Goal: Task Accomplishment & Management: Complete application form

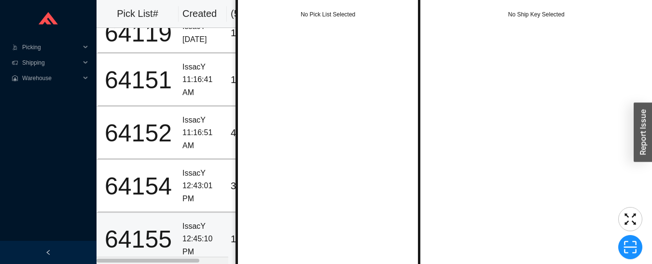
click at [197, 233] on div "12:45:10 PM" at bounding box center [202, 246] width 41 height 26
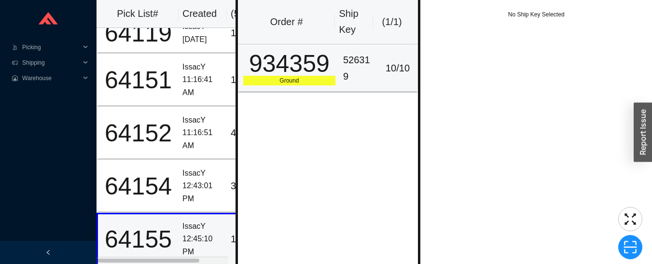
click at [357, 69] on div "526319" at bounding box center [359, 68] width 32 height 32
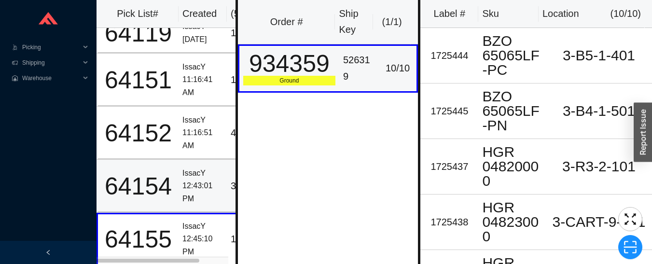
click at [192, 179] on div "12:43:01 PM" at bounding box center [202, 192] width 41 height 26
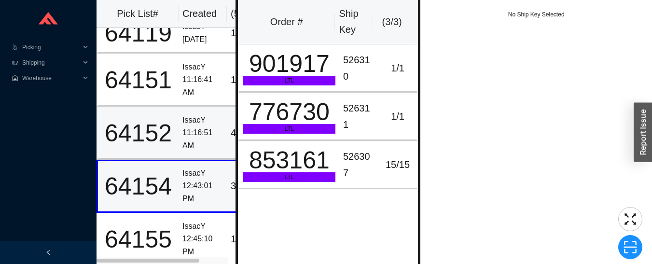
click at [192, 126] on div "11:16:51 AM" at bounding box center [202, 139] width 41 height 26
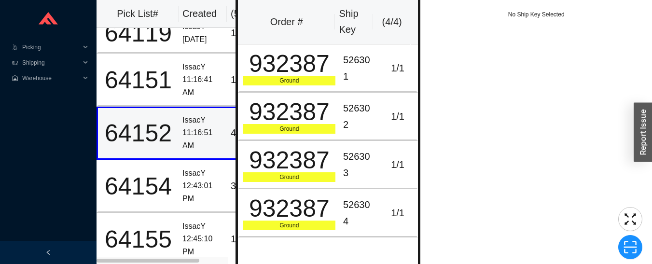
click at [353, 69] on div "526301" at bounding box center [359, 68] width 32 height 32
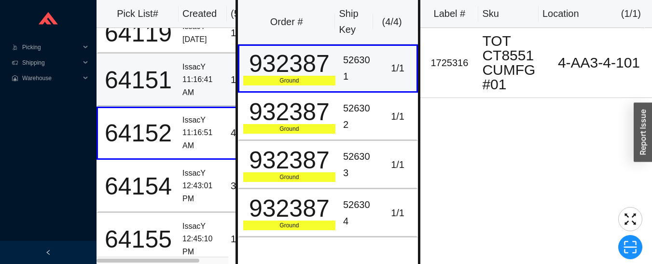
click at [201, 75] on div "11:16:41 AM" at bounding box center [202, 86] width 41 height 26
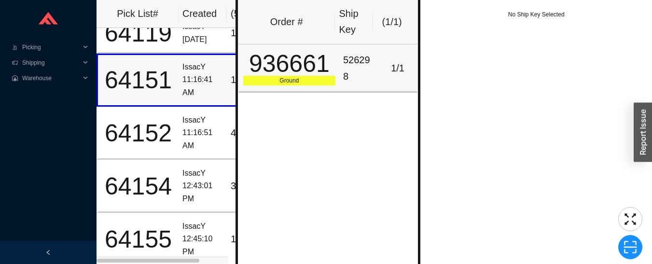
click at [317, 62] on div "936661" at bounding box center [289, 64] width 92 height 24
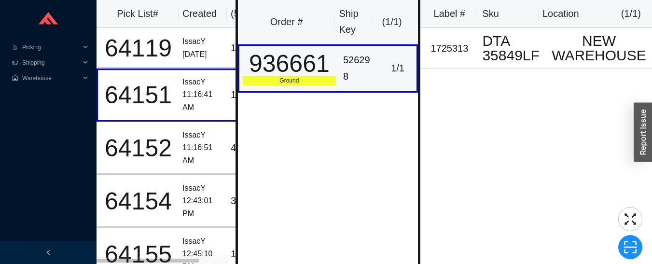
click at [197, 46] on div "IssacY" at bounding box center [202, 41] width 41 height 13
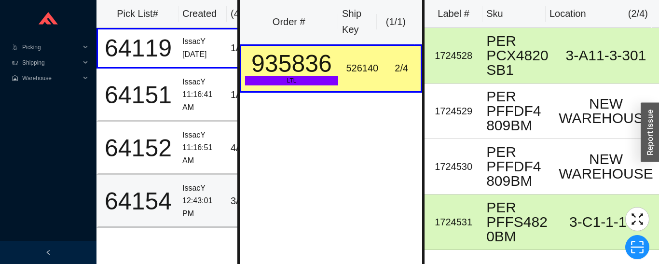
click at [173, 197] on div "64154" at bounding box center [138, 201] width 73 height 24
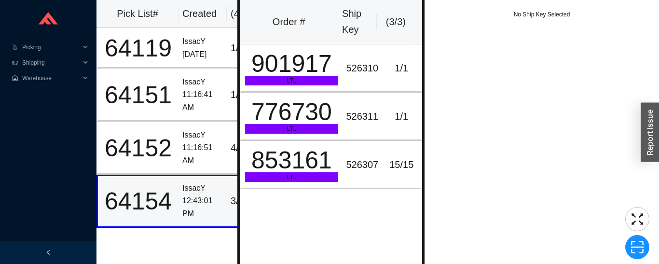
click at [296, 171] on div "853161" at bounding box center [292, 160] width 94 height 24
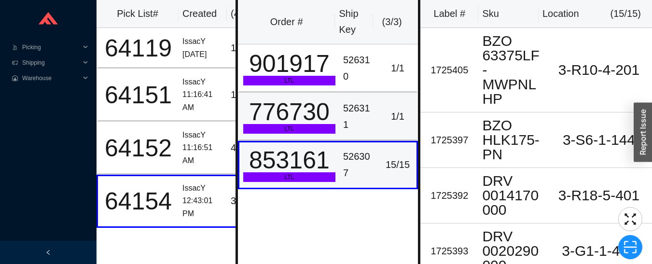
click at [322, 112] on div "776730" at bounding box center [289, 112] width 92 height 24
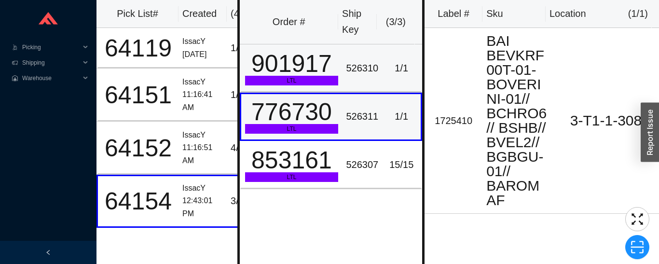
click at [318, 72] on div "901917" at bounding box center [292, 64] width 94 height 24
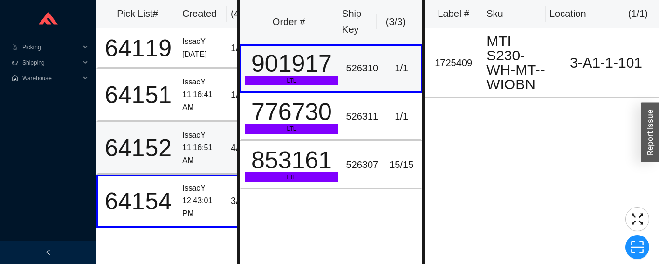
click at [176, 150] on td "64152" at bounding box center [137, 148] width 82 height 53
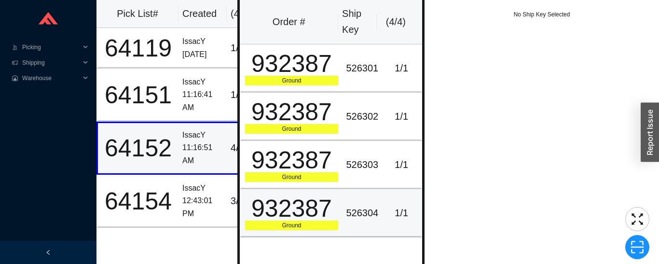
click at [323, 207] on div "932387" at bounding box center [292, 208] width 94 height 24
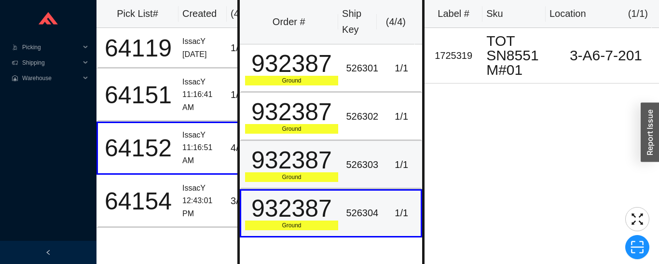
click at [324, 172] on div "932387" at bounding box center [292, 160] width 94 height 24
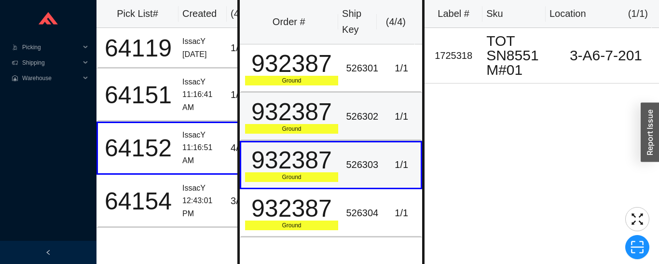
click at [315, 109] on div "932387" at bounding box center [292, 112] width 94 height 24
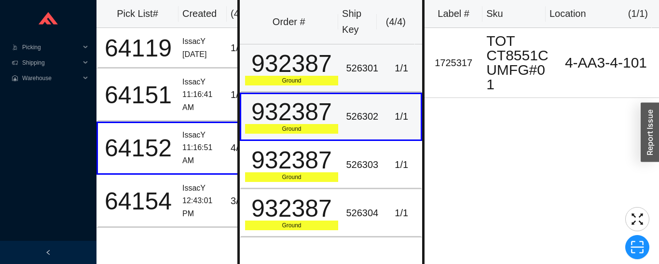
click at [327, 66] on div "932387" at bounding box center [292, 64] width 94 height 24
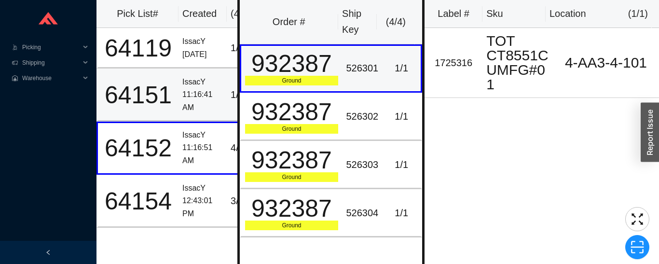
click at [177, 99] on td "64151" at bounding box center [137, 95] width 82 height 53
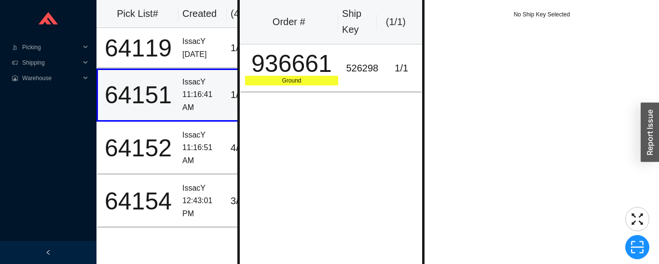
click at [318, 73] on div "936661" at bounding box center [292, 64] width 94 height 24
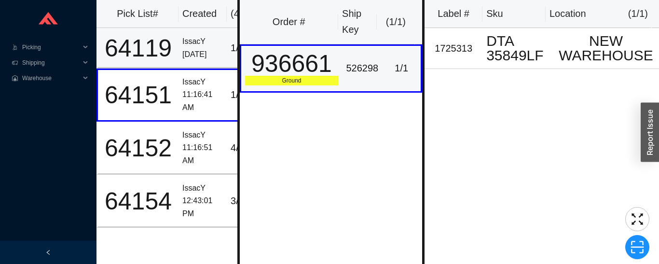
click at [183, 46] on div "IssacY" at bounding box center [202, 41] width 41 height 13
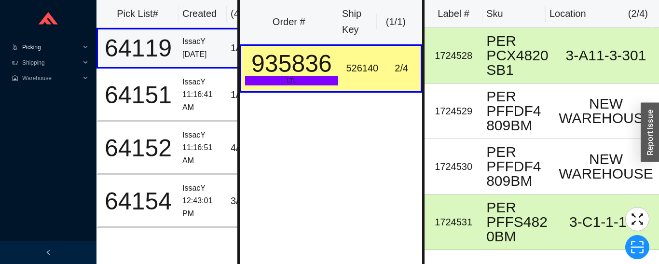
click at [32, 46] on span "Picking" at bounding box center [51, 47] width 58 height 15
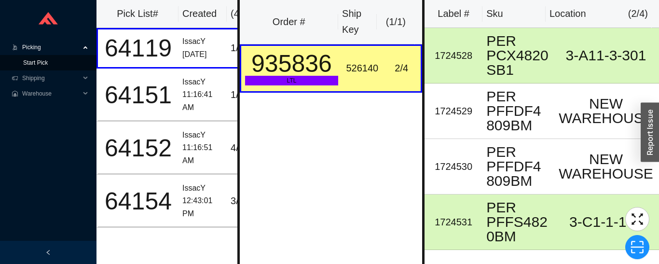
click at [34, 64] on link "Start Pick" at bounding box center [35, 62] width 25 height 7
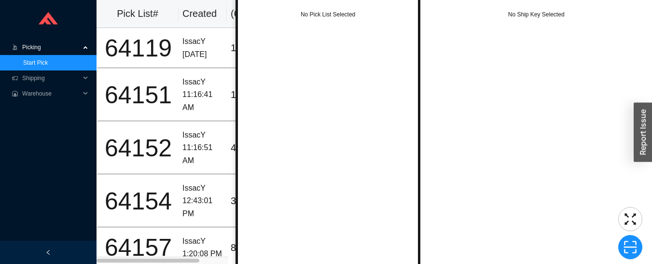
scroll to position [49, 0]
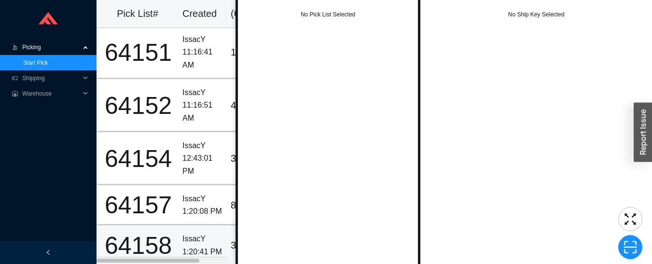
click at [197, 246] on div "1:20:41 PM" at bounding box center [202, 252] width 41 height 13
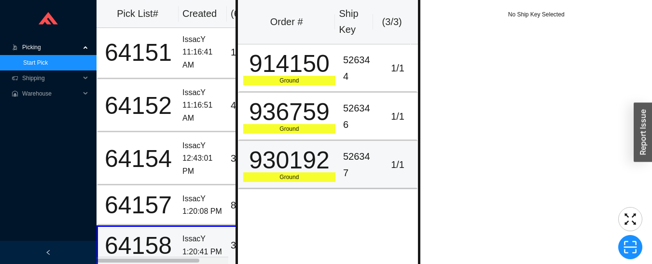
click at [285, 173] on div "Ground" at bounding box center [289, 177] width 92 height 10
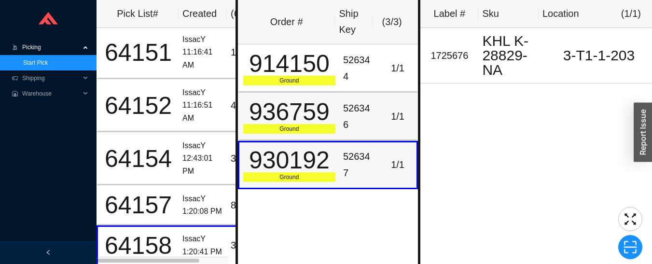
click at [303, 124] on div "936759" at bounding box center [289, 112] width 92 height 24
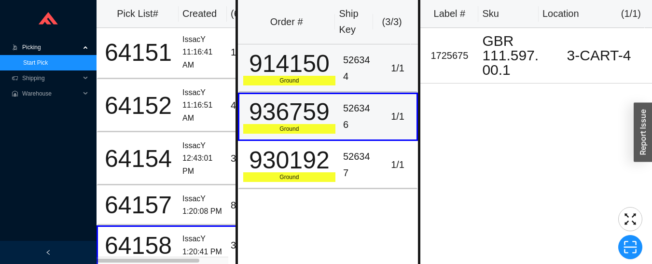
click at [312, 76] on div "914150" at bounding box center [289, 64] width 92 height 24
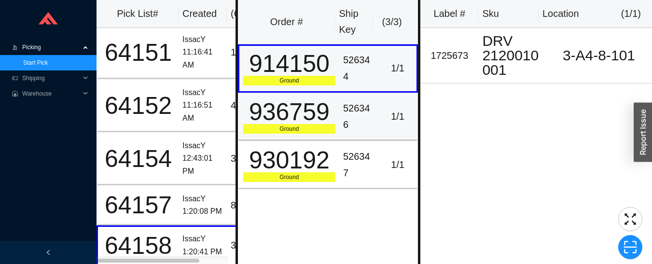
click at [327, 124] on div "Ground" at bounding box center [289, 129] width 92 height 10
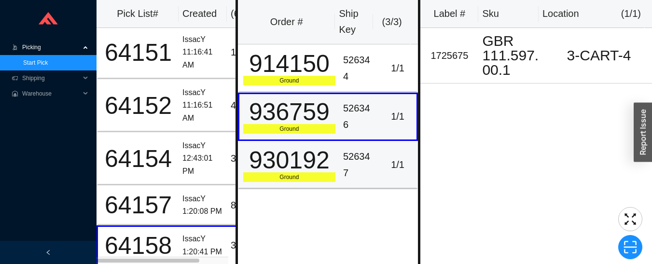
click at [343, 169] on div "526347" at bounding box center [359, 165] width 32 height 32
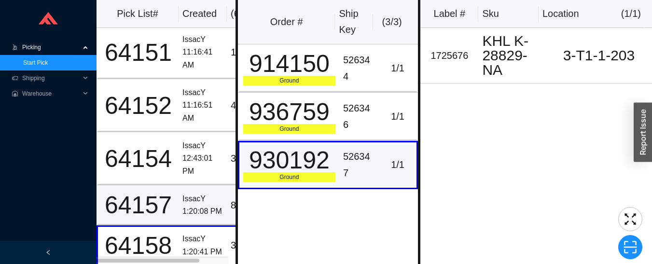
click at [182, 193] on td "IssacY 1:20:08 PM" at bounding box center [203, 205] width 48 height 40
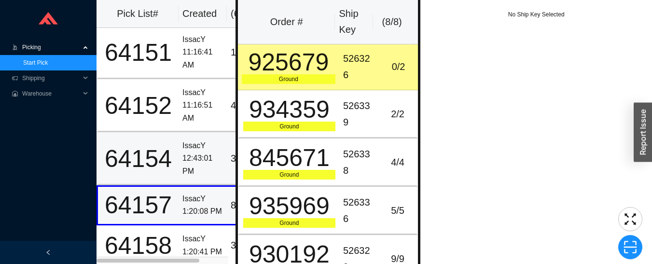
click at [169, 148] on div "64154" at bounding box center [138, 159] width 73 height 24
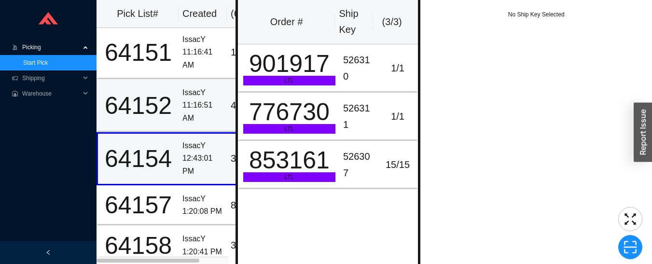
click at [191, 103] on div "11:16:51 AM" at bounding box center [202, 112] width 41 height 26
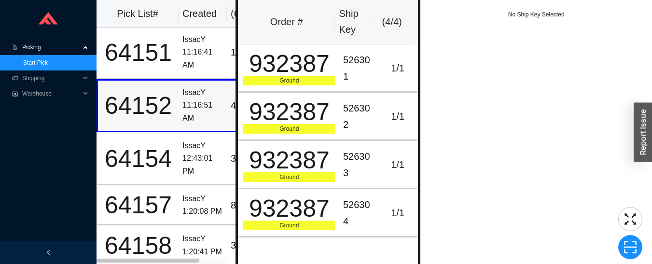
click at [313, 87] on td "932387 Ground" at bounding box center [288, 68] width 101 height 48
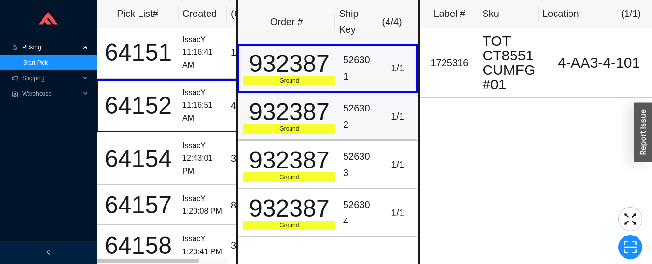
click at [318, 123] on div "932387" at bounding box center [289, 112] width 92 height 24
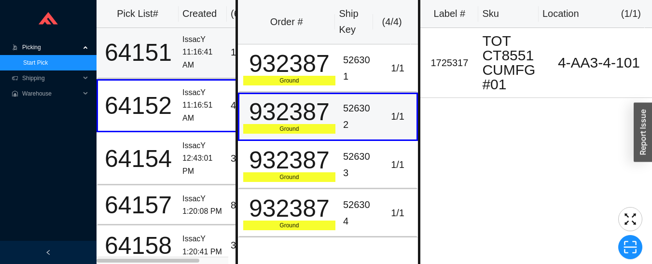
click at [180, 61] on td "IssacY 11:16:41 AM" at bounding box center [203, 52] width 48 height 53
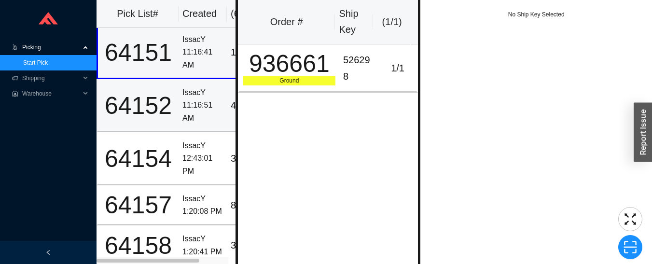
click at [187, 111] on div "11:16:51 AM" at bounding box center [202, 112] width 41 height 26
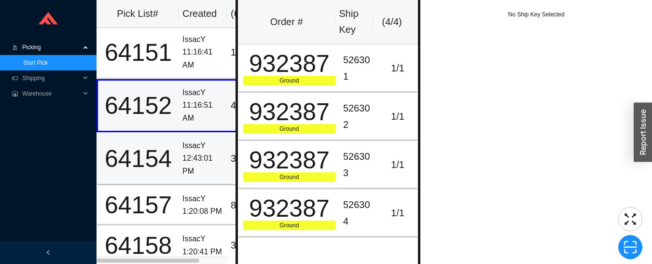
click at [183, 152] on div "12:43:01 PM" at bounding box center [202, 165] width 41 height 26
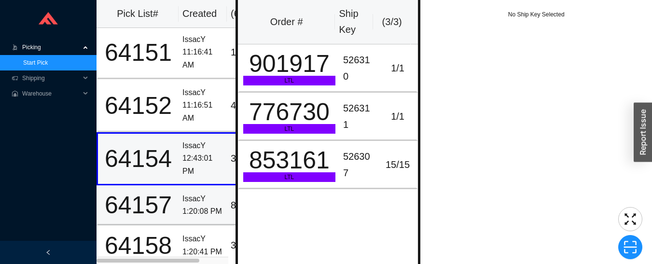
click at [162, 193] on div "64157" at bounding box center [138, 205] width 73 height 24
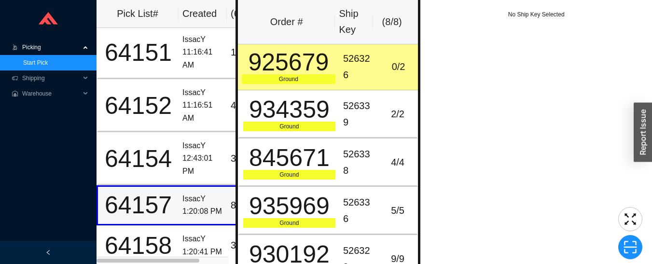
click at [165, 234] on div "64158" at bounding box center [138, 246] width 73 height 24
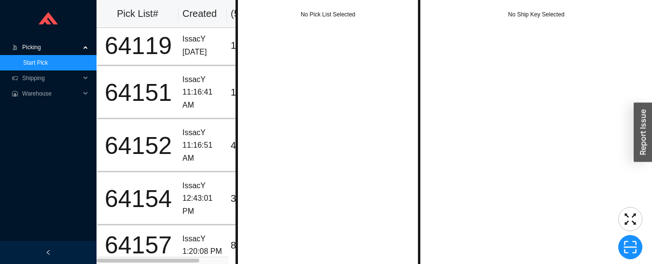
scroll to position [10, 0]
click at [48, 73] on span "Shipping" at bounding box center [51, 77] width 58 height 15
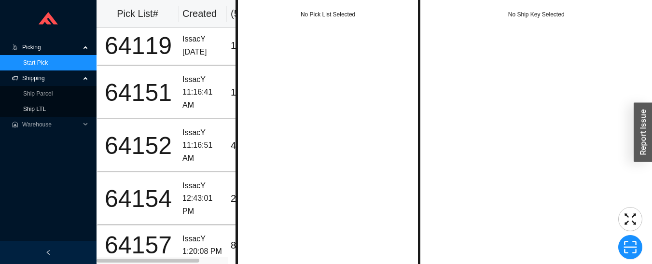
click at [40, 108] on link "Ship LTL" at bounding box center [34, 109] width 23 height 7
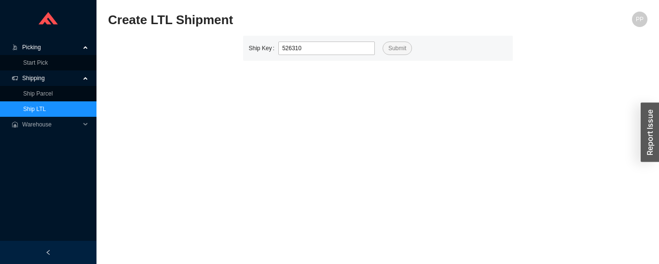
type input "526310"
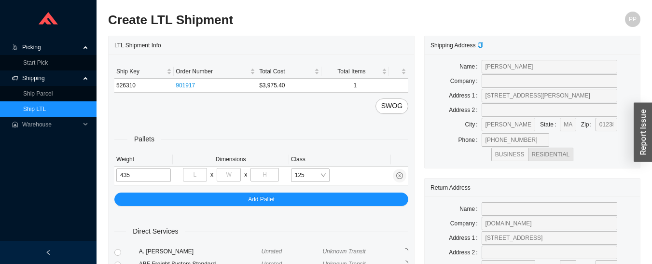
type input "435"
click at [189, 175] on input "tel" at bounding box center [195, 175] width 24 height 14
type input "78"
click at [231, 177] on input "tel" at bounding box center [229, 175] width 24 height 14
type input "42"
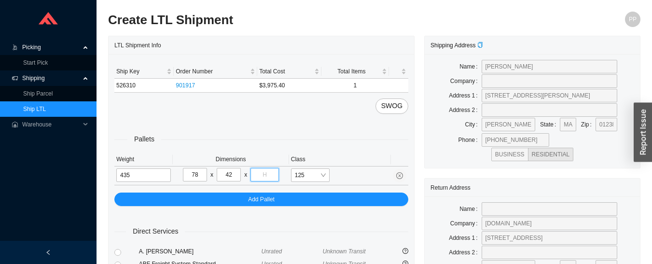
click at [274, 176] on input "tel" at bounding box center [264, 175] width 28 height 14
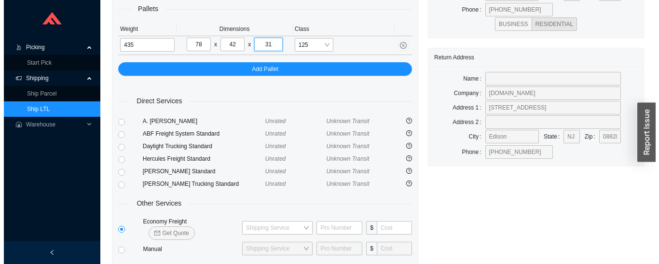
scroll to position [159, 0]
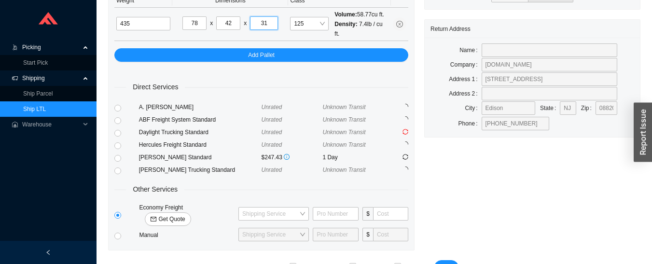
type input "31"
click at [185, 214] on span "Get Quote" at bounding box center [171, 219] width 27 height 10
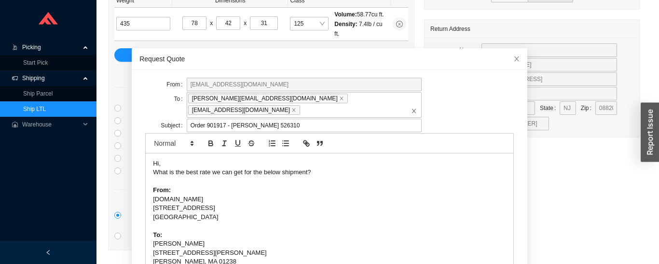
scroll to position [67, 0]
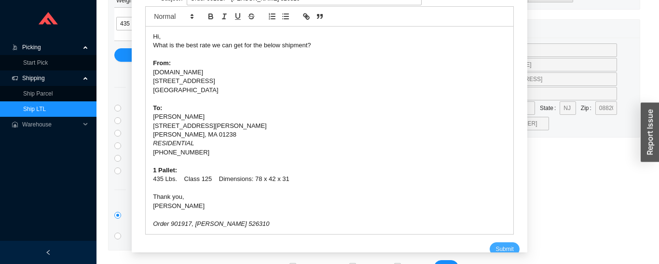
click at [497, 244] on button "Submit" at bounding box center [504, 249] width 29 height 14
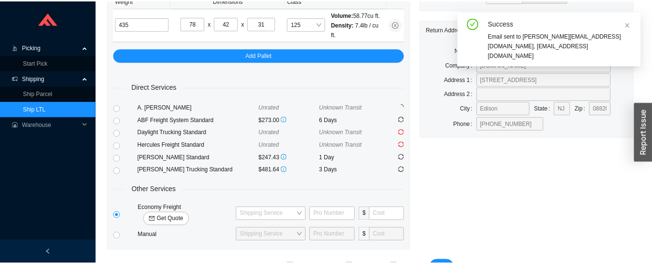
scroll to position [12, 0]
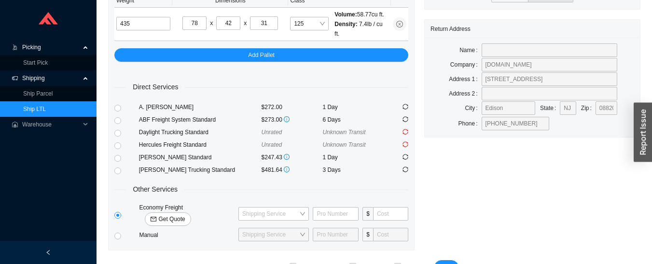
click at [45, 53] on span "Picking" at bounding box center [51, 47] width 58 height 15
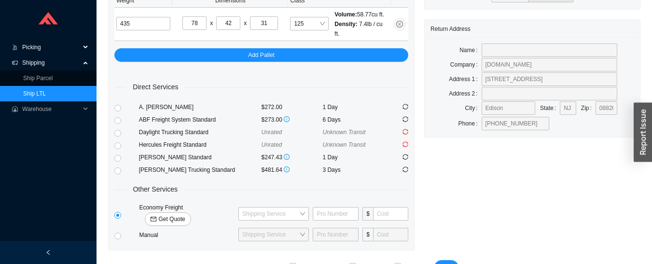
click at [44, 49] on span "Picking" at bounding box center [51, 47] width 58 height 15
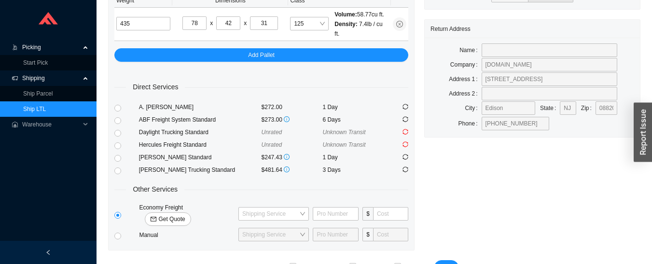
click at [45, 70] on span "Shipping" at bounding box center [51, 77] width 58 height 15
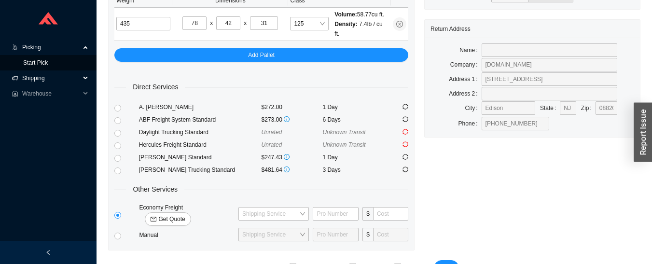
click at [45, 66] on link "Start Pick" at bounding box center [35, 62] width 25 height 7
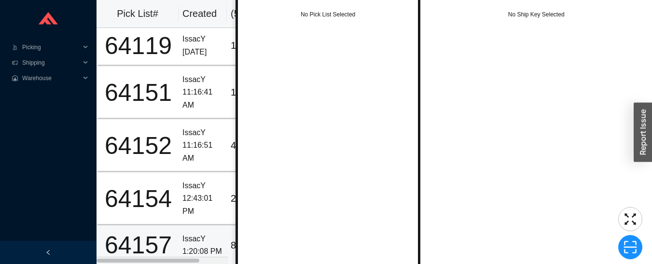
click at [204, 245] on div "1:20:08 PM" at bounding box center [202, 251] width 41 height 13
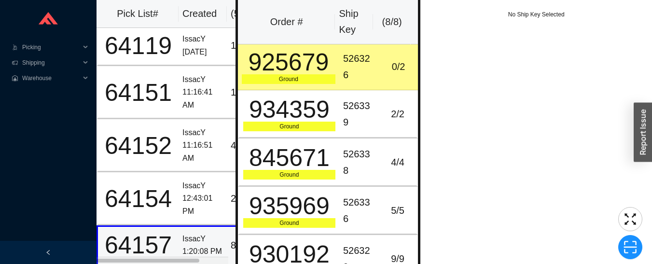
click at [366, 63] on div "526326" at bounding box center [359, 67] width 32 height 32
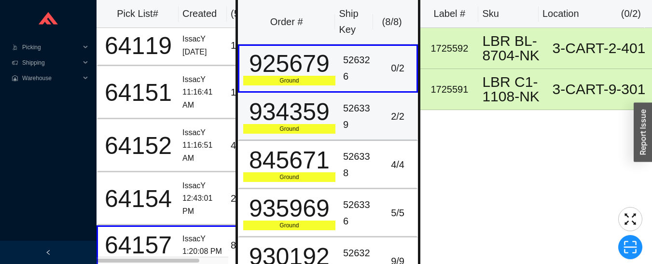
click at [366, 118] on div "526339" at bounding box center [359, 116] width 32 height 32
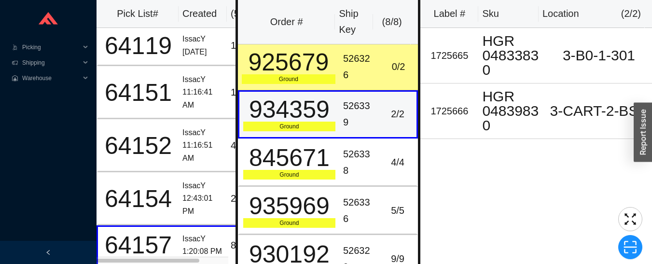
click at [368, 158] on div "526338" at bounding box center [359, 162] width 32 height 32
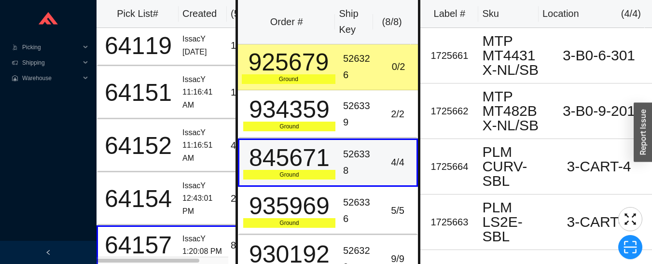
click at [372, 203] on td "526336" at bounding box center [359, 211] width 40 height 48
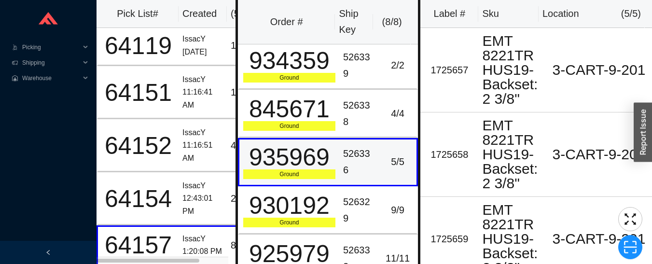
scroll to position [146, 0]
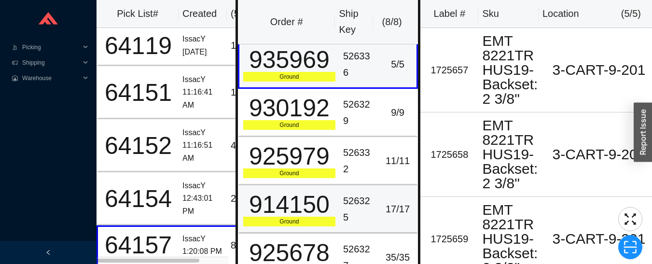
click at [356, 210] on div "526325" at bounding box center [359, 209] width 32 height 32
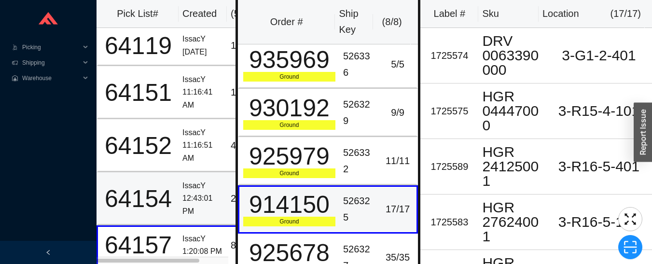
click at [199, 192] on div "12:43:01 PM" at bounding box center [202, 205] width 41 height 26
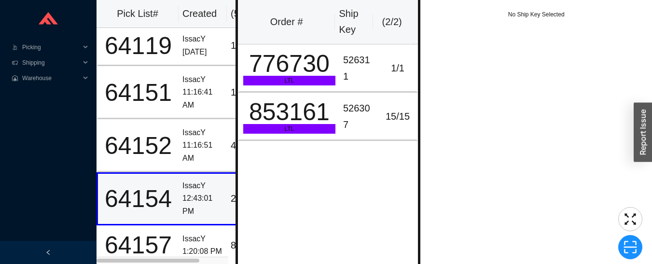
scroll to position [0, 0]
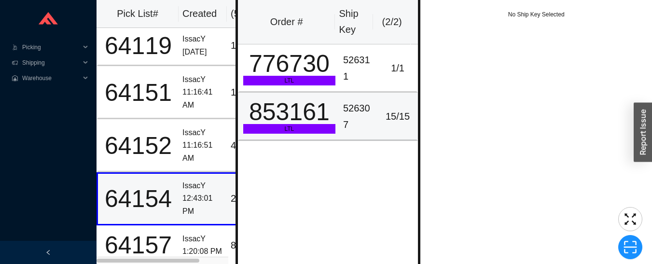
click at [308, 106] on div "853161" at bounding box center [289, 112] width 92 height 24
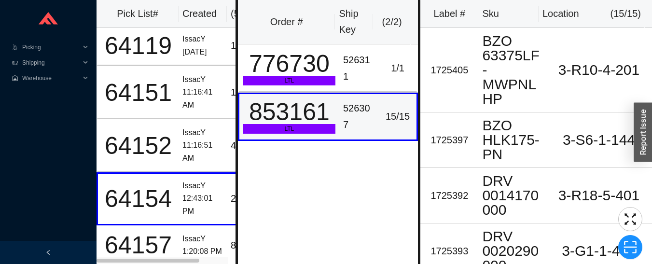
click at [314, 69] on div "776730" at bounding box center [289, 64] width 92 height 24
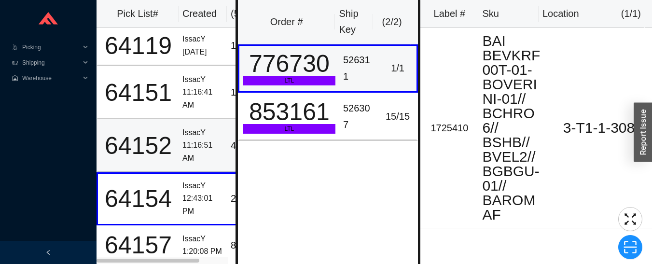
click at [183, 143] on div "11:16:51 AM" at bounding box center [202, 152] width 41 height 26
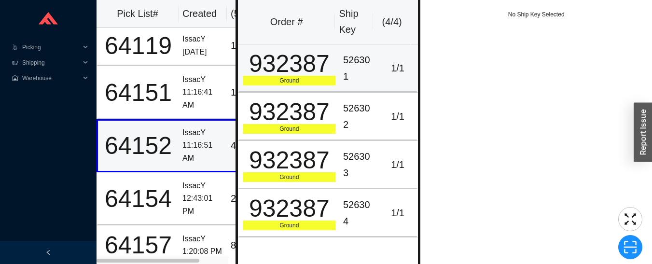
click at [326, 62] on div "932387" at bounding box center [289, 64] width 92 height 24
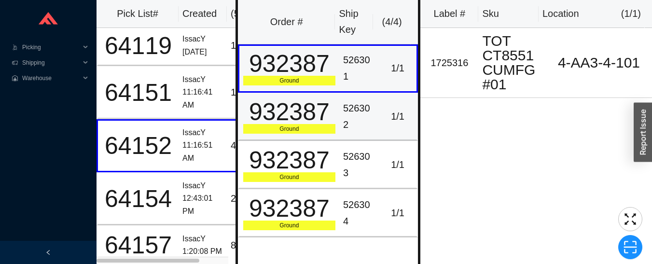
click at [305, 114] on div "932387" at bounding box center [289, 112] width 92 height 24
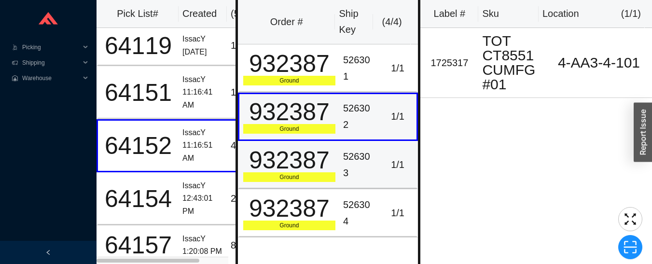
click at [324, 164] on div "932387" at bounding box center [289, 160] width 92 height 24
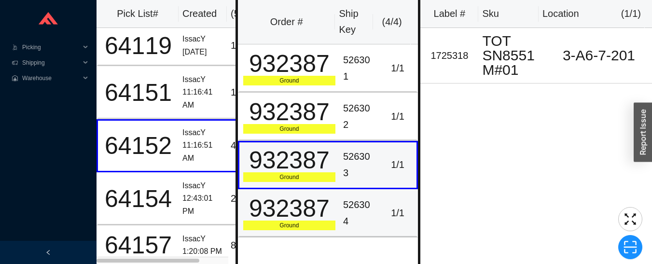
click at [358, 202] on div "526304" at bounding box center [359, 213] width 32 height 32
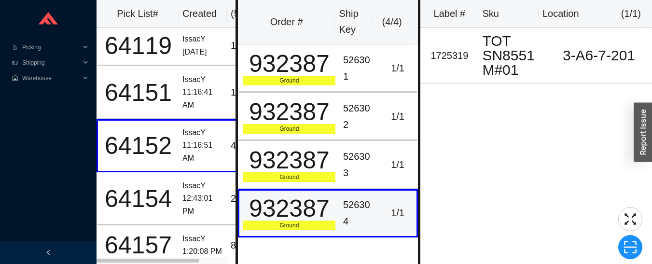
click at [193, 86] on div "11:16:41 AM" at bounding box center [202, 99] width 41 height 26
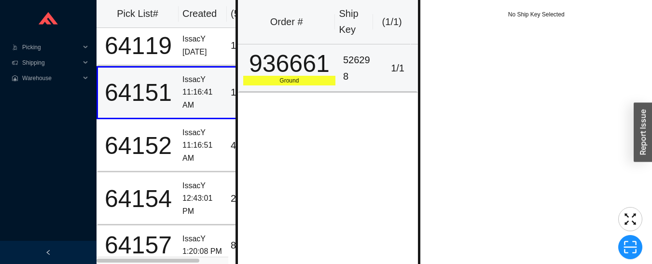
click at [306, 70] on div "936661" at bounding box center [289, 64] width 92 height 24
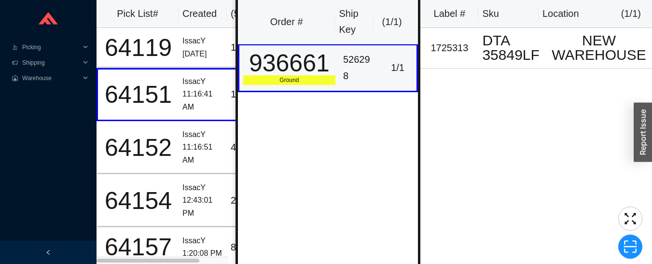
scroll to position [2, 0]
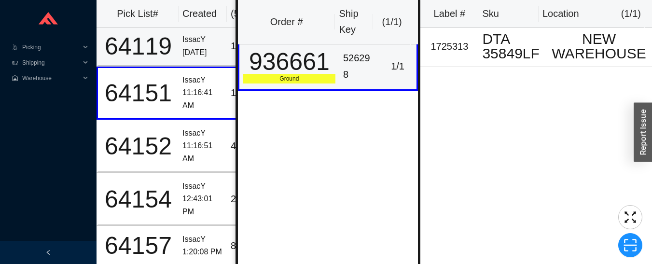
click at [200, 47] on div "[DATE]" at bounding box center [202, 52] width 41 height 13
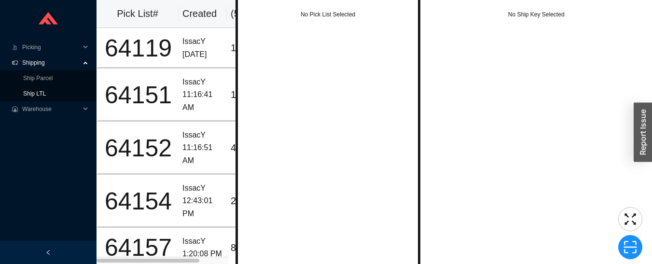
click at [46, 92] on link "Ship LTL" at bounding box center [34, 93] width 23 height 7
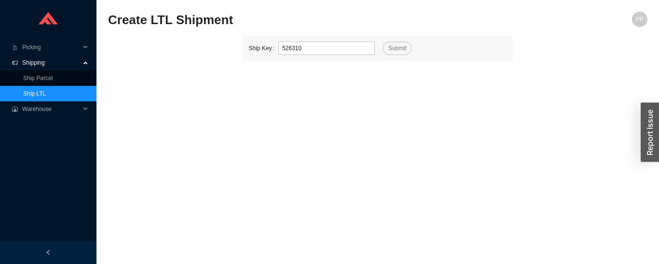
type input "526310"
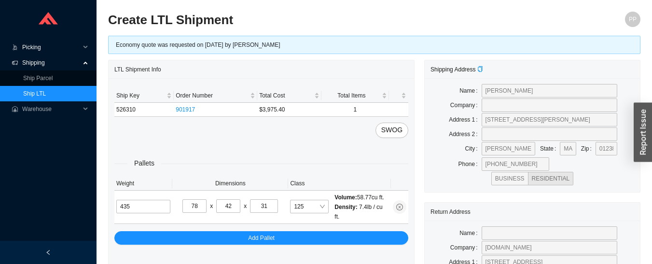
click at [29, 47] on span "Picking" at bounding box center [51, 47] width 58 height 15
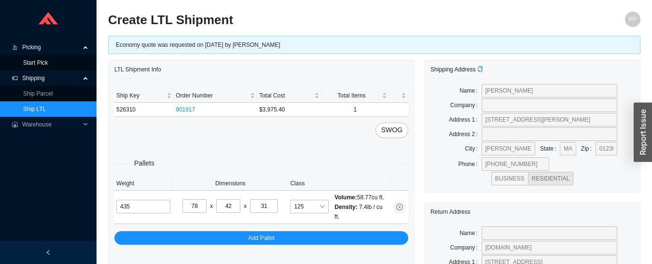
click at [30, 61] on link "Start Pick" at bounding box center [35, 62] width 25 height 7
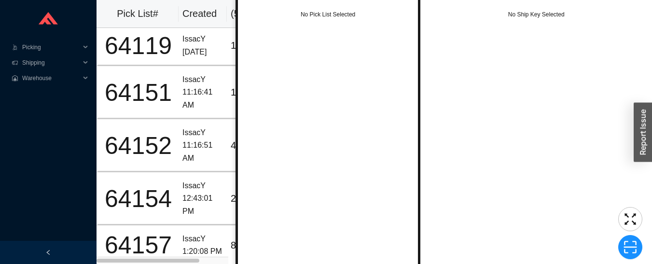
scroll to position [2, 0]
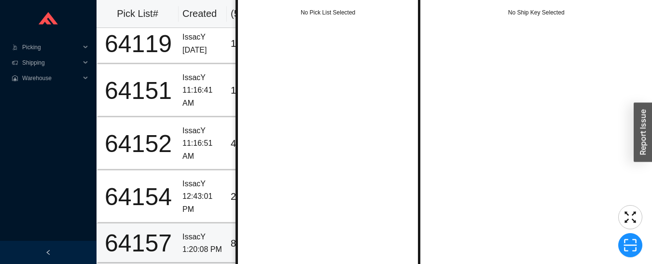
click at [193, 243] on div "1:20:08 PM" at bounding box center [202, 249] width 41 height 13
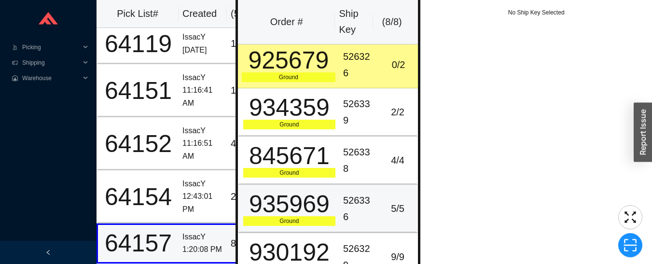
click at [308, 216] on div "935969" at bounding box center [289, 204] width 92 height 24
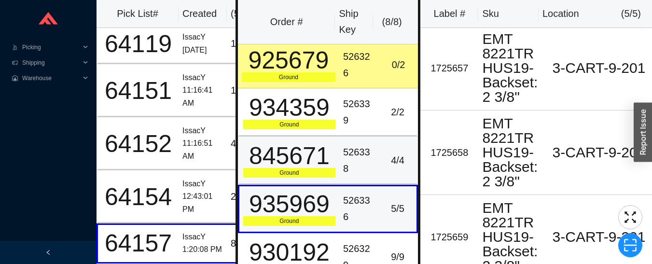
click at [315, 161] on div "845671" at bounding box center [289, 156] width 92 height 24
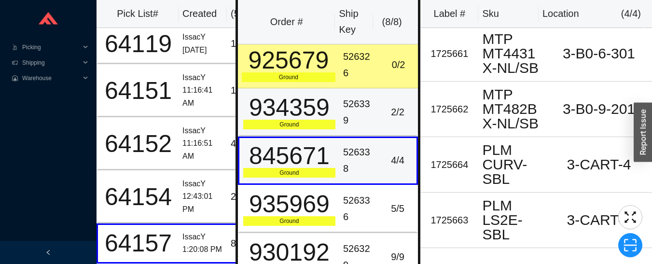
click at [314, 110] on div "934359" at bounding box center [289, 108] width 92 height 24
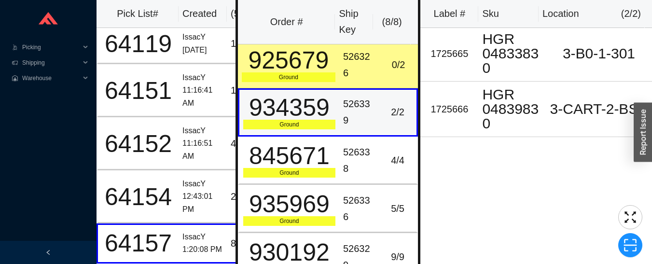
scroll to position [146, 0]
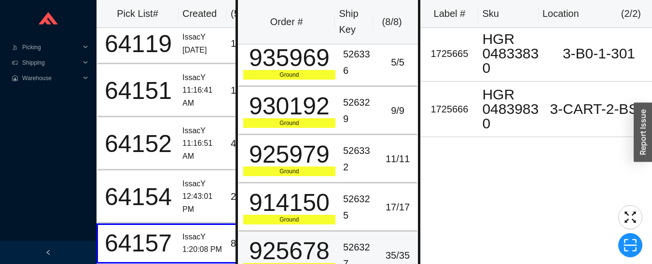
click at [339, 250] on td "526327" at bounding box center [359, 256] width 40 height 48
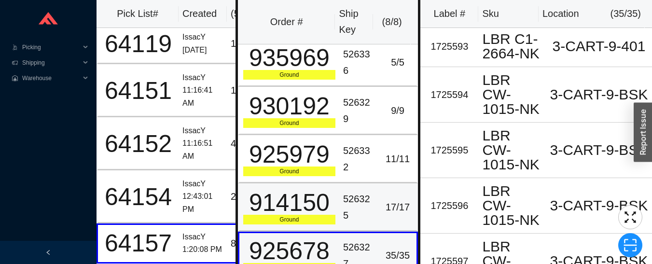
click at [312, 196] on div "914150" at bounding box center [289, 203] width 92 height 24
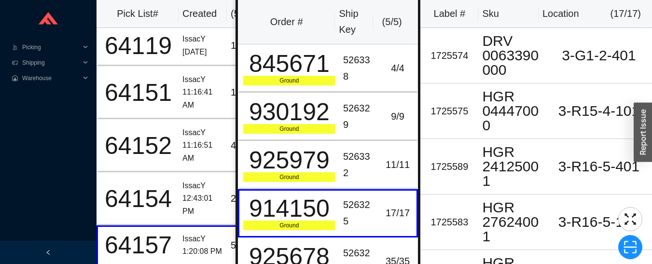
scroll to position [18, 0]
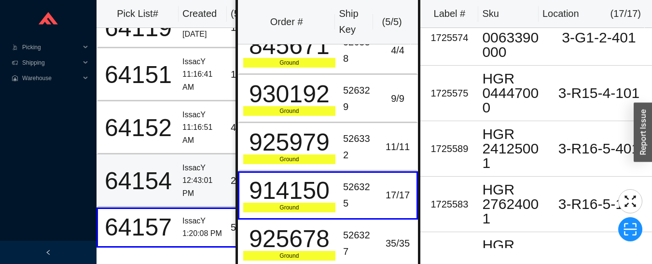
click at [171, 174] on div "64154" at bounding box center [138, 181] width 73 height 24
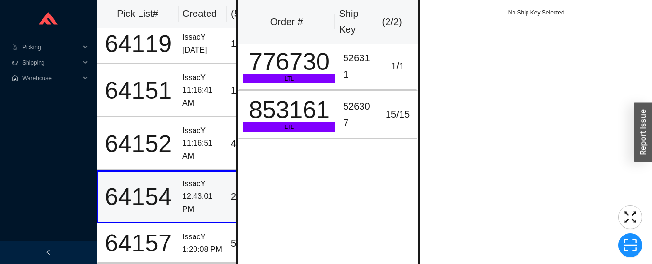
click at [357, 67] on div "526311" at bounding box center [359, 66] width 32 height 32
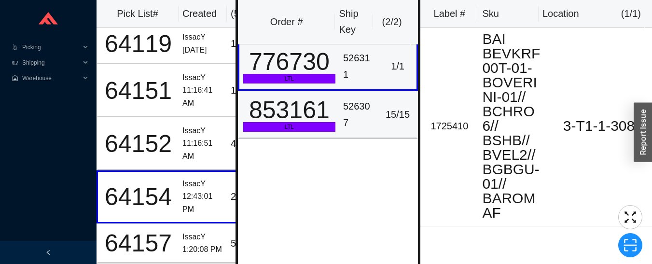
click at [367, 114] on div "526307" at bounding box center [359, 114] width 32 height 32
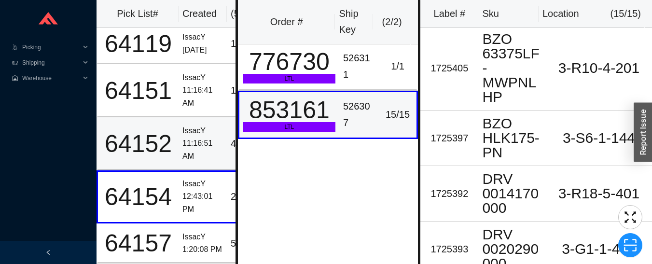
click at [174, 132] on div "64152" at bounding box center [138, 144] width 73 height 24
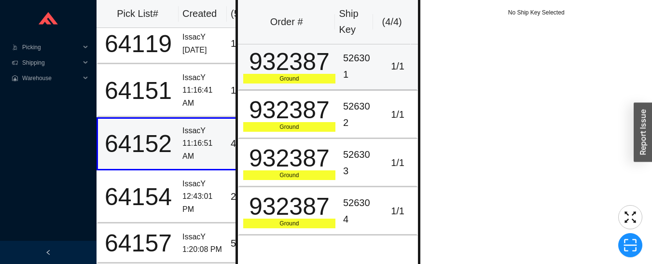
click at [356, 71] on div "526301" at bounding box center [359, 66] width 32 height 32
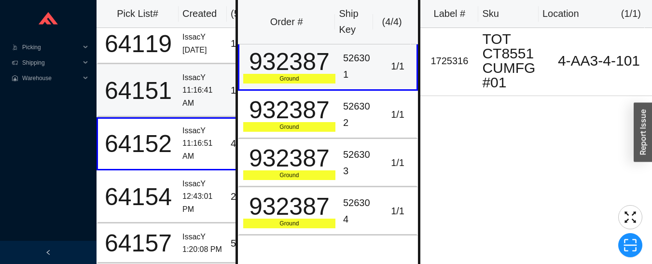
click at [188, 84] on div "11:16:41 AM" at bounding box center [202, 97] width 41 height 26
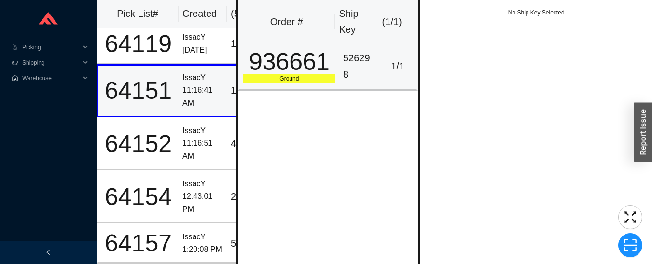
click at [343, 72] on div "526298" at bounding box center [359, 66] width 32 height 32
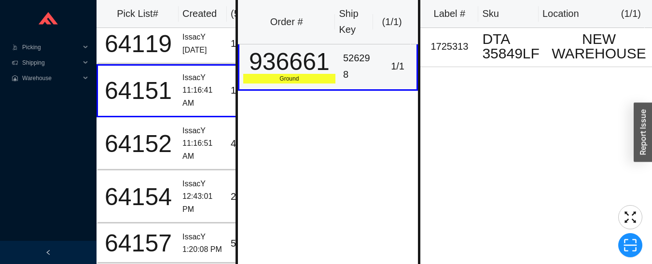
scroll to position [0, 0]
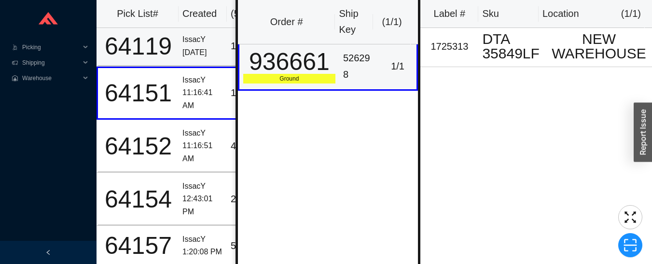
click at [182, 43] on td "IssacY 8/27/2025" at bounding box center [203, 46] width 48 height 40
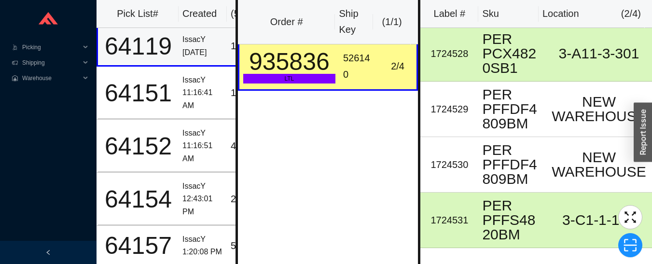
click at [134, 93] on div "64151" at bounding box center [138, 93] width 73 height 24
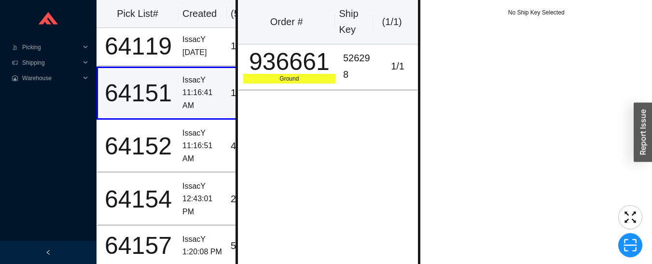
click at [157, 141] on div "64152" at bounding box center [138, 146] width 73 height 24
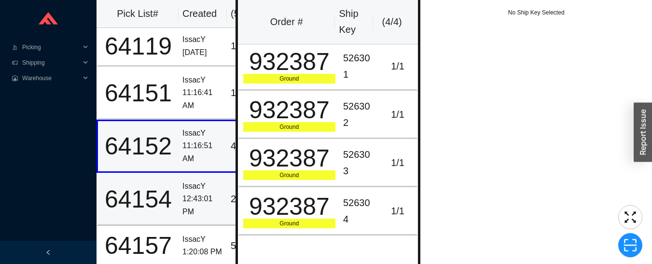
click at [168, 202] on div "64154" at bounding box center [138, 199] width 73 height 24
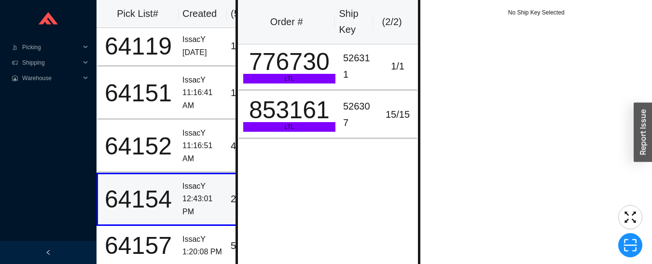
scroll to position [9, 0]
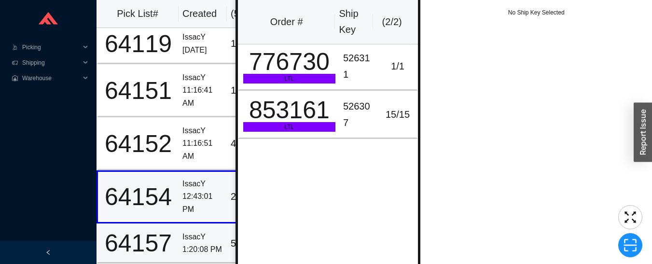
click at [172, 231] on div "64157" at bounding box center [138, 243] width 73 height 24
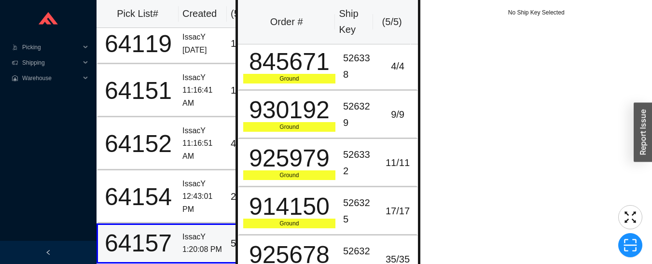
scroll to position [18, 0]
